Goal: Find contact information: Find contact information

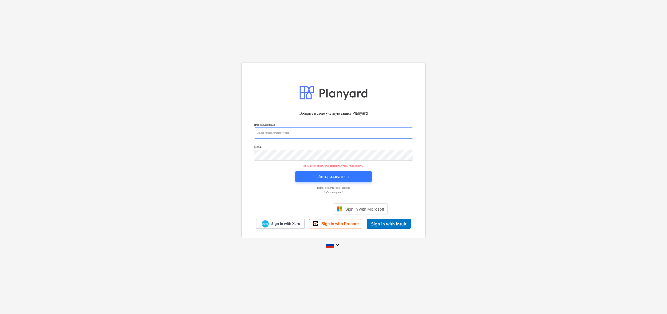
type input "[PERSON_NAME][EMAIL_ADDRESS][DOMAIN_NAME]"
click at [328, 178] on div "Авторизоваться" at bounding box center [334, 176] width 30 height 7
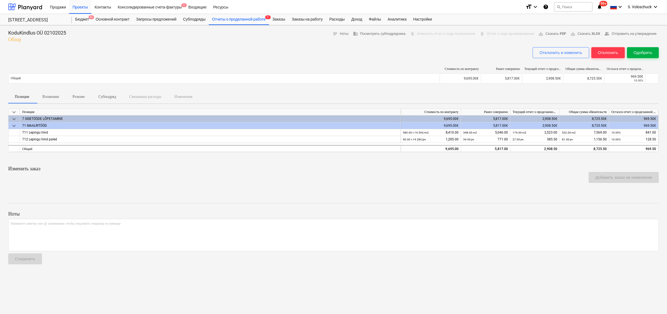
click at [650, 54] on div "Одобрить" at bounding box center [643, 52] width 19 height 7
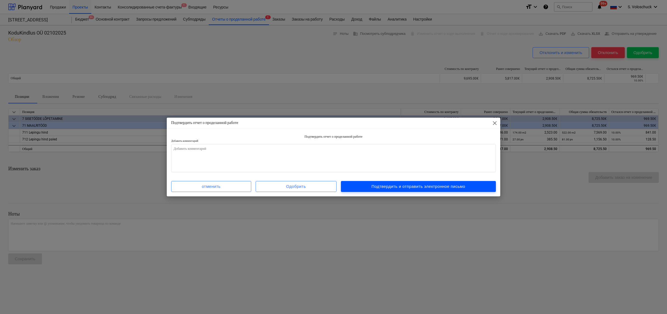
click at [417, 186] on div "Подтвердить и отправить электронное письмо" at bounding box center [418, 186] width 94 height 7
type textarea "x"
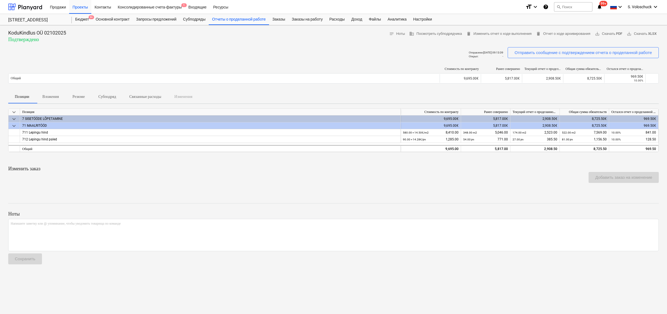
click at [47, 31] on p "KoduKindlus OÜ 02102025" at bounding box center [37, 33] width 58 height 7
click at [86, 7] on div "Проекты" at bounding box center [80, 7] width 22 height 14
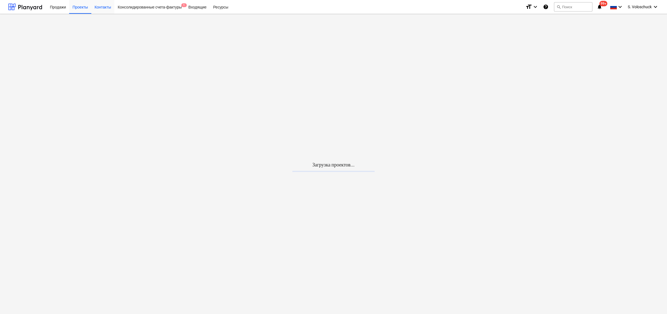
click at [107, 8] on div "Контакты" at bounding box center [102, 7] width 23 height 14
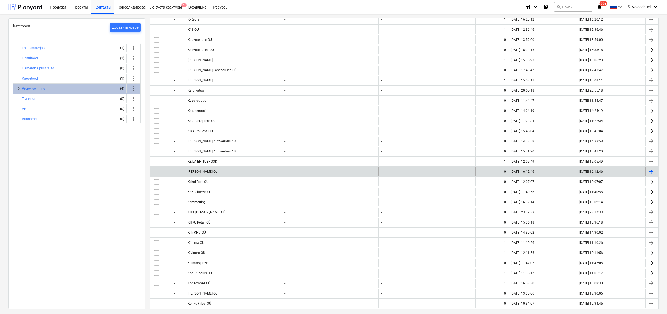
scroll to position [1432, 0]
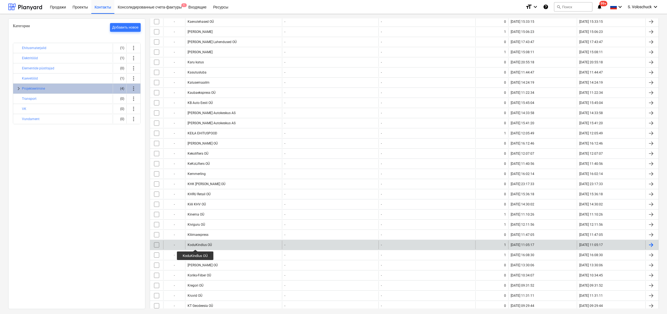
click at [196, 245] on div "KoduKindlus OÜ" at bounding box center [200, 245] width 24 height 4
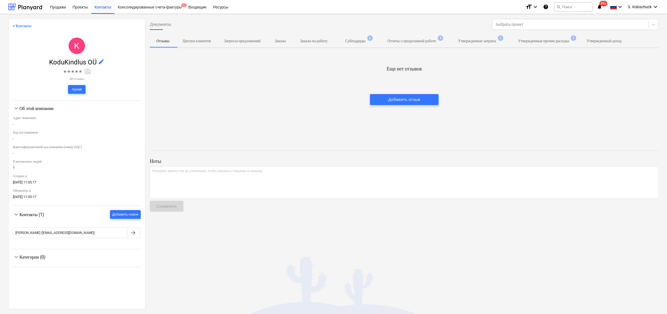
click at [34, 107] on div "Об этой компании" at bounding box center [79, 108] width 121 height 5
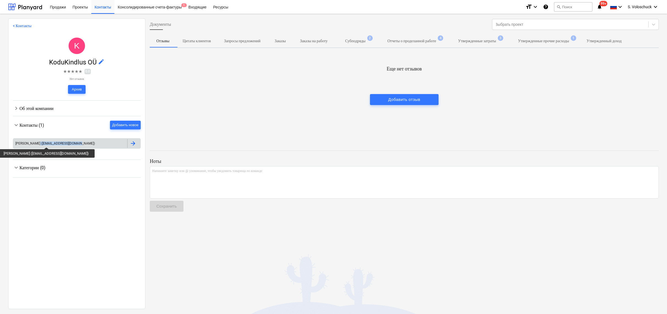
drag, startPoint x: 79, startPoint y: 142, endPoint x: 34, endPoint y: 142, distance: 45.3
click at [34, 142] on div "[PERSON_NAME] ([EMAIL_ADDRESS][DOMAIN_NAME])" at bounding box center [70, 143] width 114 height 9
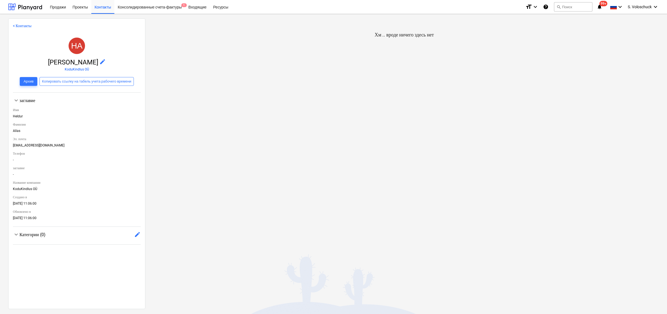
click at [56, 142] on div "Эл. почта" at bounding box center [77, 139] width 128 height 9
drag, startPoint x: 53, startPoint y: 143, endPoint x: 12, endPoint y: 145, distance: 41.2
click at [12, 145] on div "< Контакты HA [PERSON_NAME] edit KoduKindlus OÜ Архив Копировать ссылку на табе…" at bounding box center [76, 163] width 137 height 291
copy div "[EMAIL_ADDRESS][DOMAIN_NAME]"
